Goal: Transaction & Acquisition: Purchase product/service

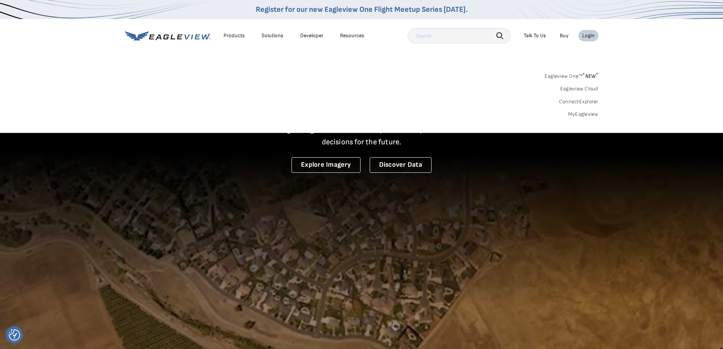
click at [589, 39] on div "Login" at bounding box center [588, 35] width 13 height 7
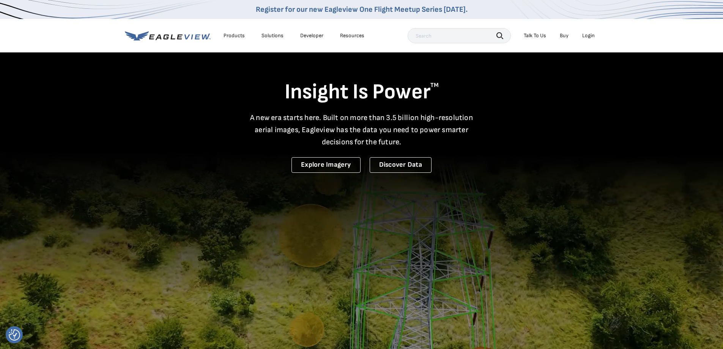
click at [589, 39] on div "Login" at bounding box center [588, 35] width 13 height 7
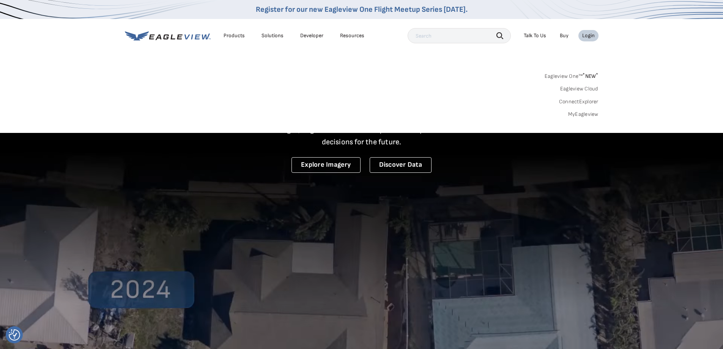
click at [587, 121] on div "Search Products Our Product Areas Imagery 1-Inch GSD Aerial Imagery *" at bounding box center [361, 96] width 723 height 71
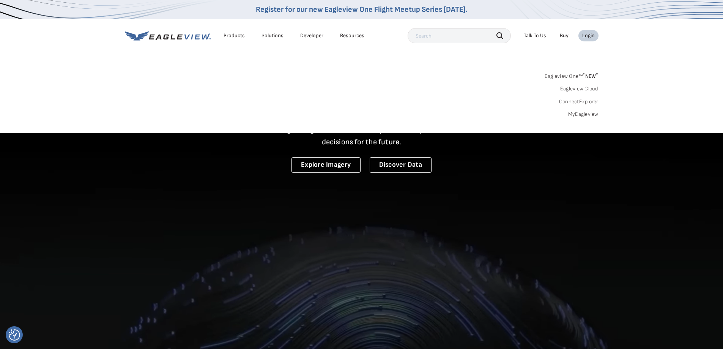
click at [587, 116] on link "MyEagleview" at bounding box center [583, 114] width 30 height 7
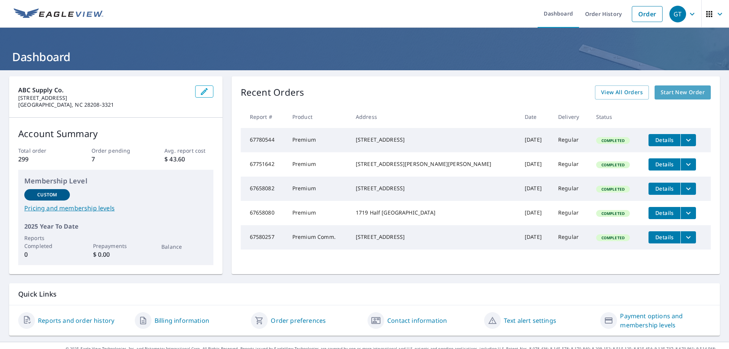
click at [690, 96] on span "Start New Order" at bounding box center [682, 92] width 44 height 9
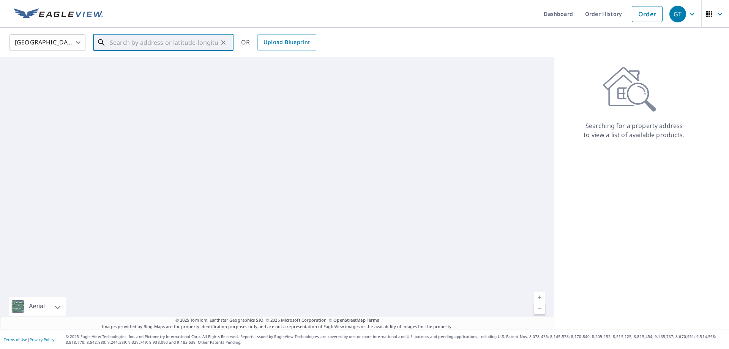
click at [196, 47] on input "text" at bounding box center [164, 42] width 108 height 21
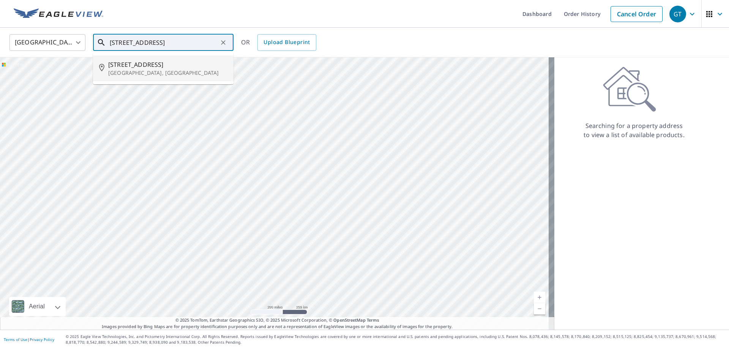
click at [167, 72] on p "Huntersville, NC 28078" at bounding box center [167, 73] width 119 height 8
type input "15518 Old Statesville Rd Huntersville, NC 28078"
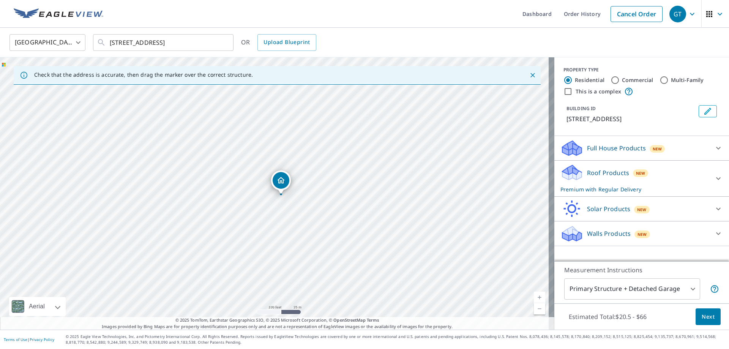
click at [701, 315] on span "Next" at bounding box center [707, 316] width 13 height 9
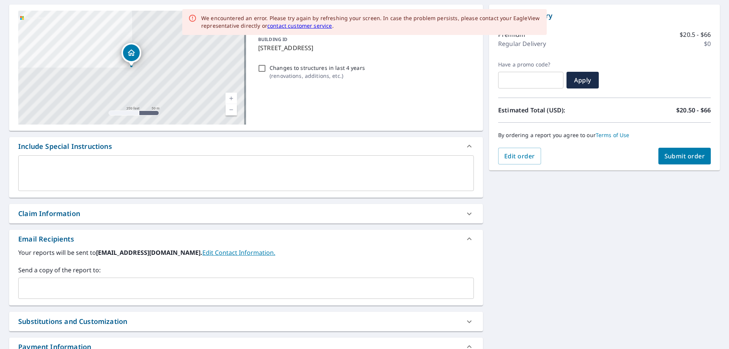
scroll to position [76, 0]
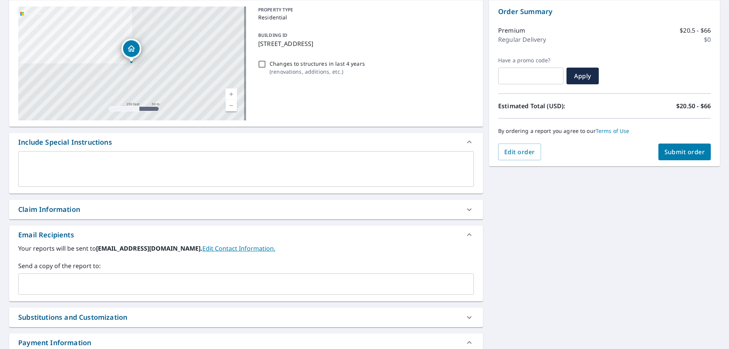
click at [114, 277] on input "text" at bounding box center [240, 284] width 437 height 14
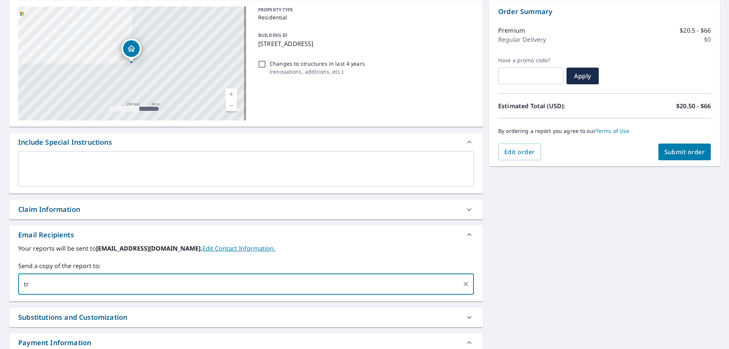
type input "t"
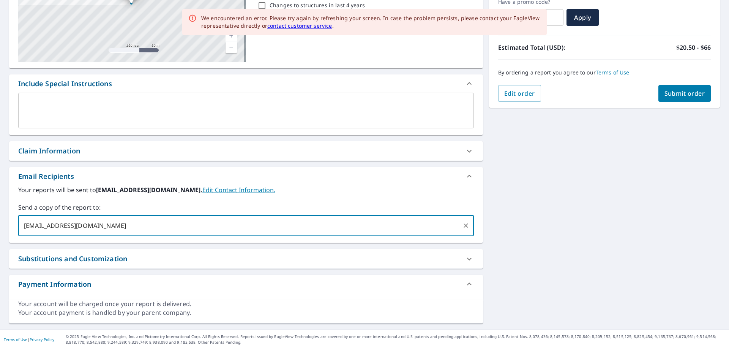
scroll to position [58, 0]
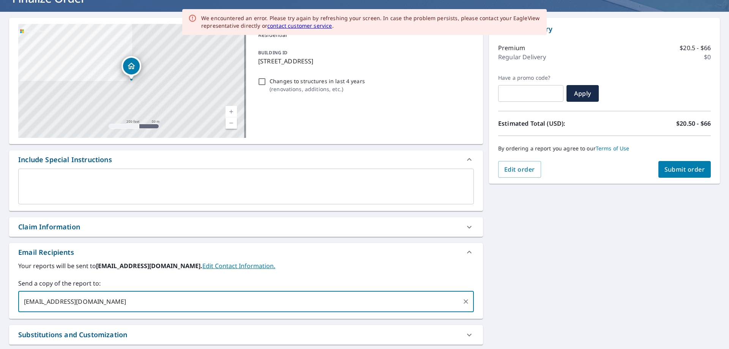
type input "dsm032@abcsupply.com"
click at [683, 166] on span "Submit order" at bounding box center [684, 169] width 41 height 8
checkbox input "true"
